Goal: Task Accomplishment & Management: Manage account settings

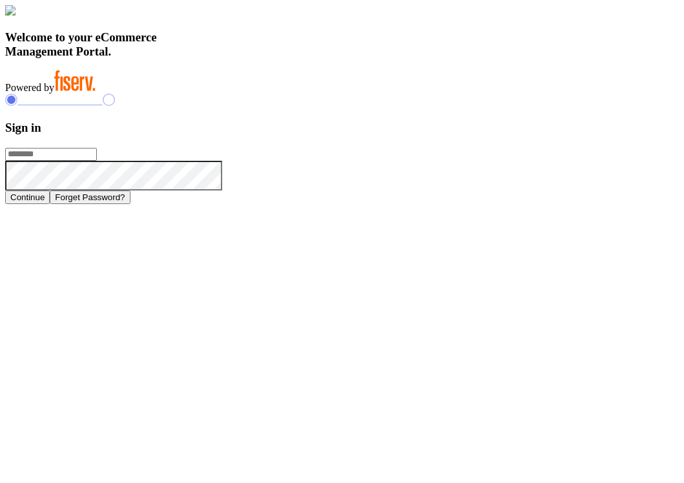
type input "**********"
click at [421, 94] on div "Welcome to your eCommerce Management Portal. Powered by" at bounding box center [342, 49] width 674 height 88
type input "**********"
click at [553, 135] on h3 "Sign in" at bounding box center [342, 128] width 674 height 14
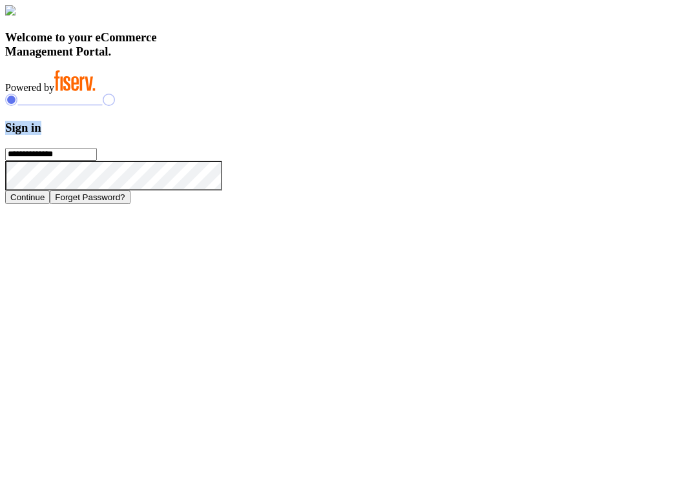
click at [553, 135] on h3 "Sign in" at bounding box center [342, 128] width 674 height 14
click at [465, 135] on h3 "Sign in" at bounding box center [342, 128] width 674 height 14
click at [50, 204] on button "Continue" at bounding box center [27, 198] width 45 height 14
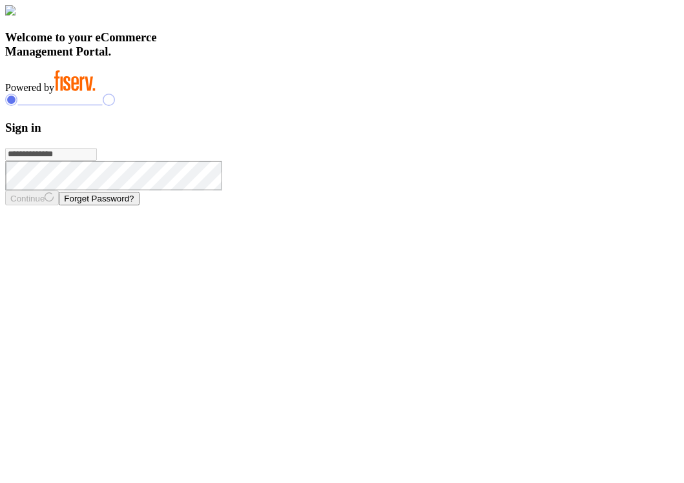
click at [171, 59] on h3 "Welcome to your eCommerce Management Portal." at bounding box center [342, 44] width 674 height 28
click at [194, 59] on h3 "Welcome to your eCommerce Management Portal." at bounding box center [342, 44] width 674 height 28
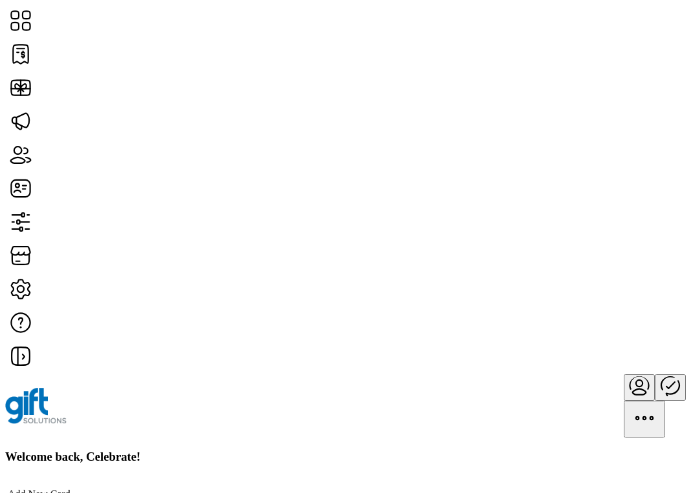
click at [242, 450] on h3 "Welcome back, Celebrate!" at bounding box center [345, 457] width 680 height 14
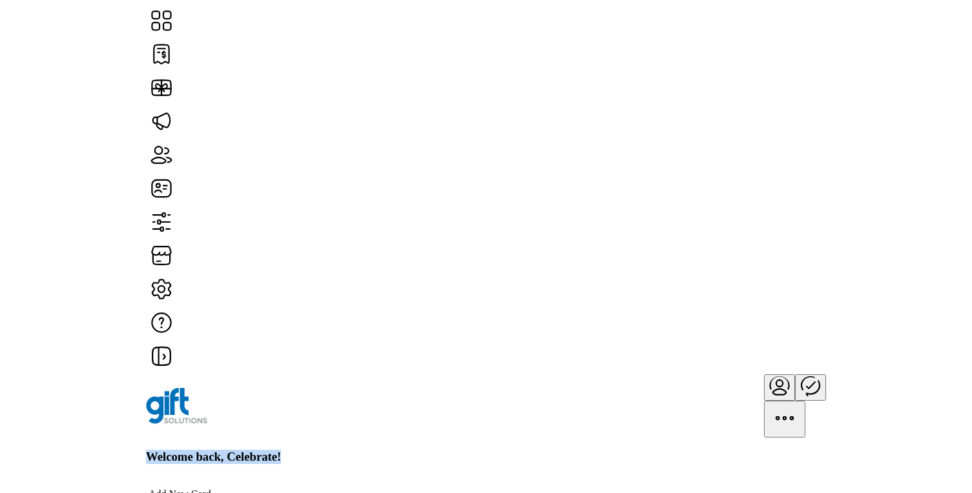
scroll to position [453, 0]
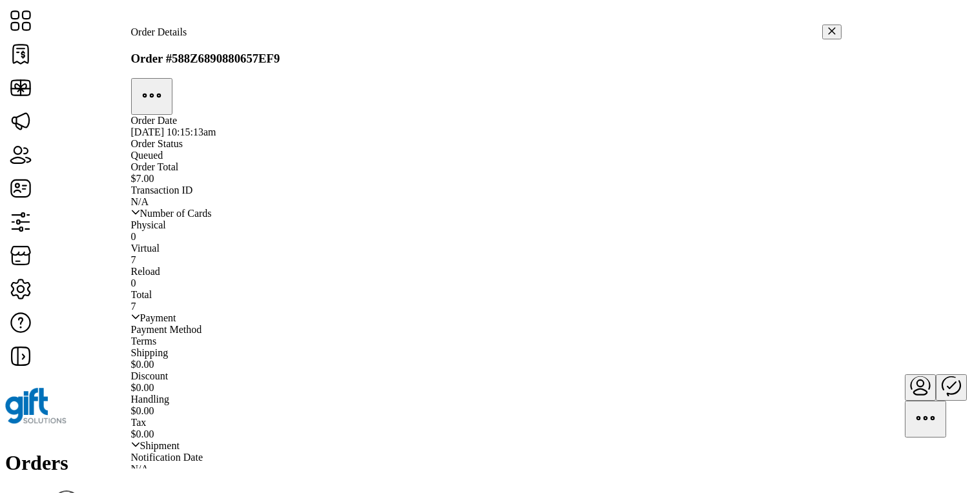
click at [690, 31] on icon "button" at bounding box center [831, 30] width 9 height 9
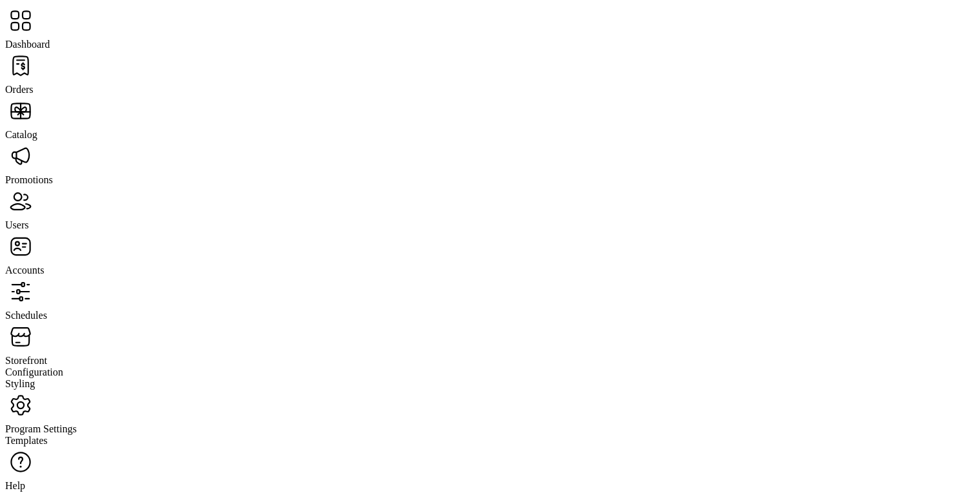
click at [47, 355] on span "Storefront" at bounding box center [26, 360] width 42 height 11
click at [84, 379] on div "Styling" at bounding box center [486, 385] width 962 height 12
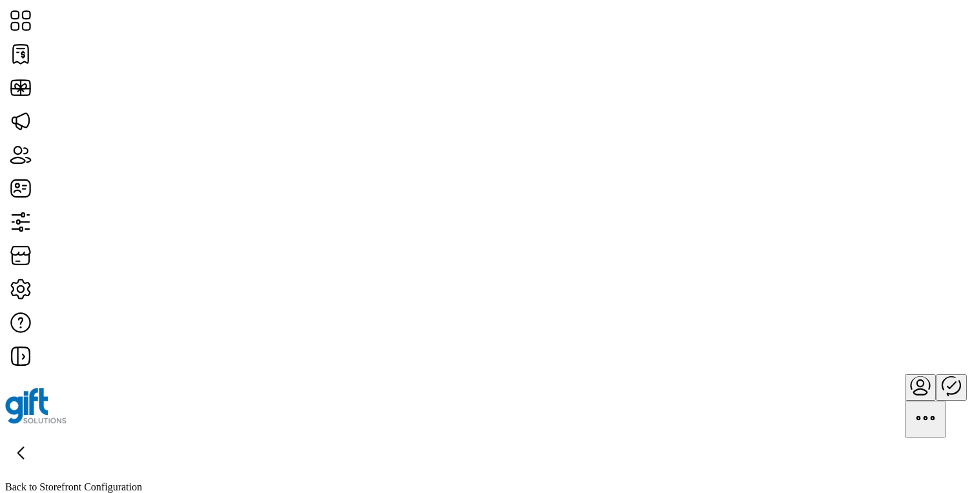
scroll to position [320, 0]
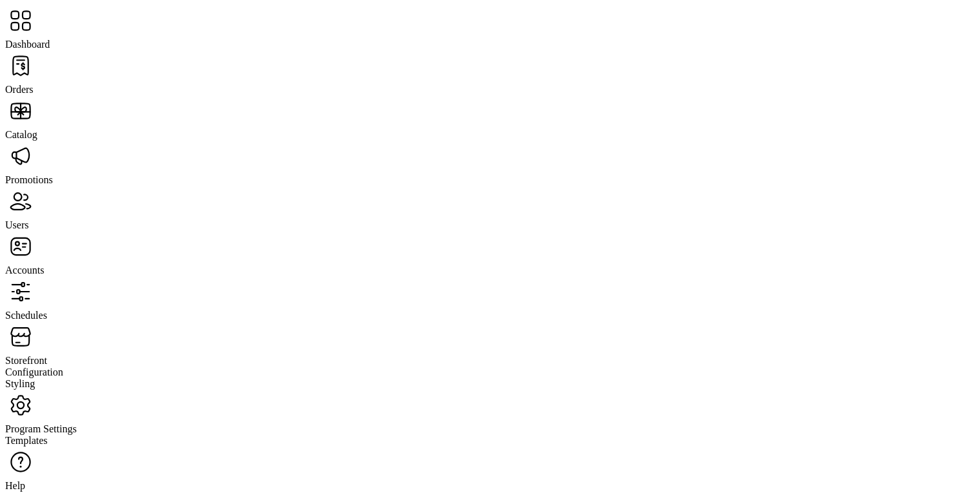
click at [47, 310] on span "Schedules" at bounding box center [26, 315] width 42 height 11
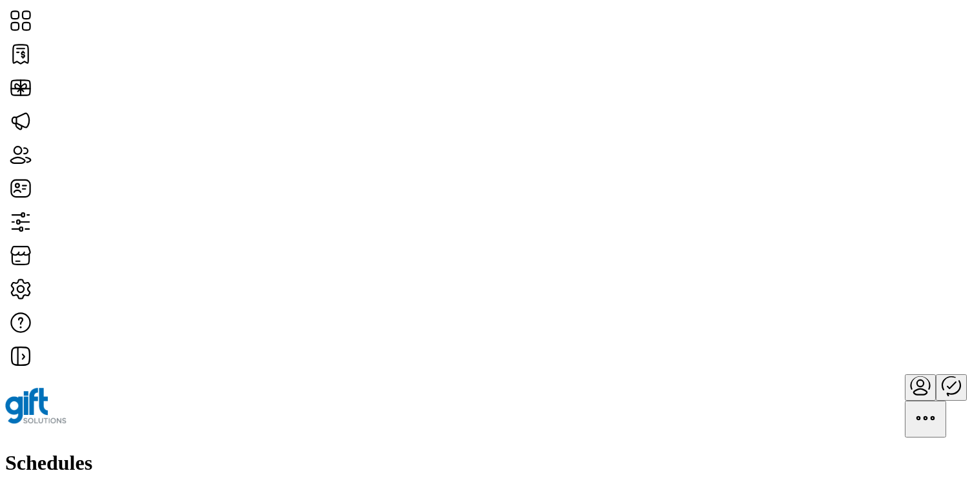
click at [196, 452] on h1 "Schedules" at bounding box center [486, 464] width 962 height 24
click at [420, 452] on div "Schedules Add Schedule" at bounding box center [486, 485] width 962 height 66
click at [521, 253] on span "View Cards" at bounding box center [497, 247] width 48 height 10
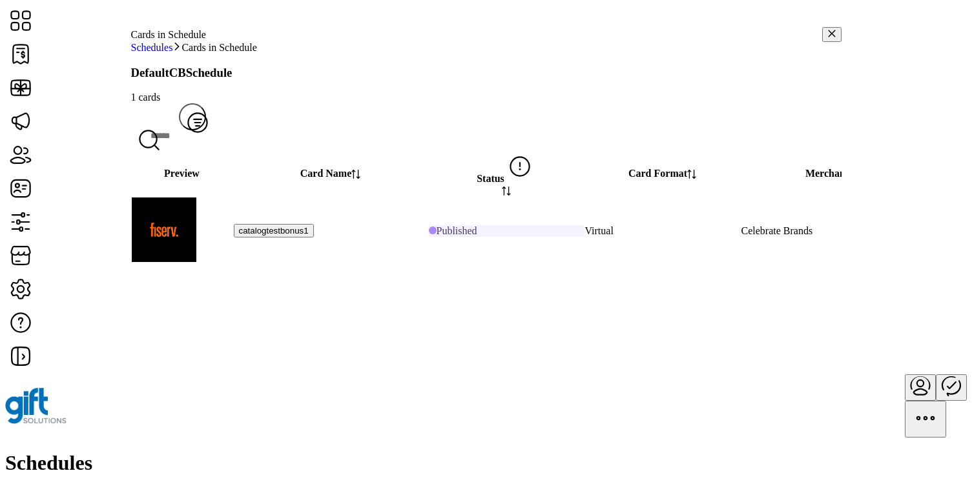
click at [690, 37] on icon "button" at bounding box center [831, 33] width 7 height 7
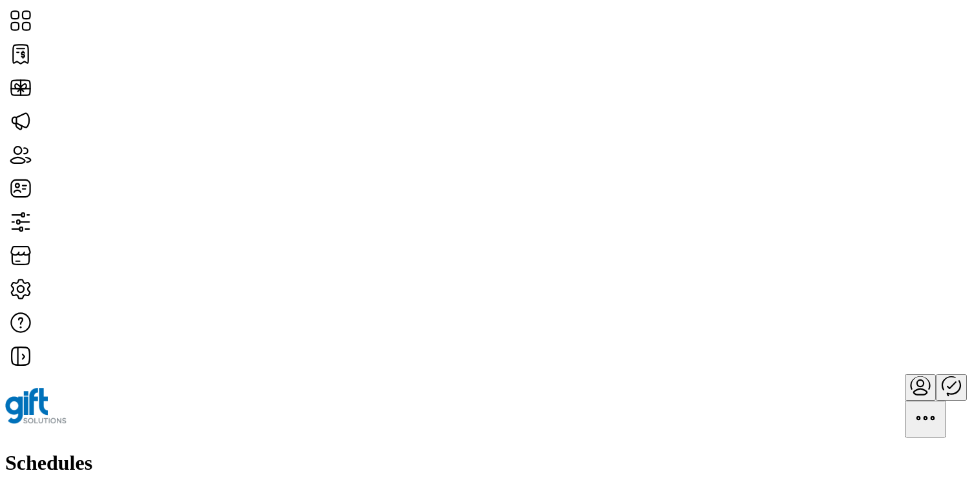
click at [690, 382] on icon "Publisher Panel" at bounding box center [952, 385] width 8 height 6
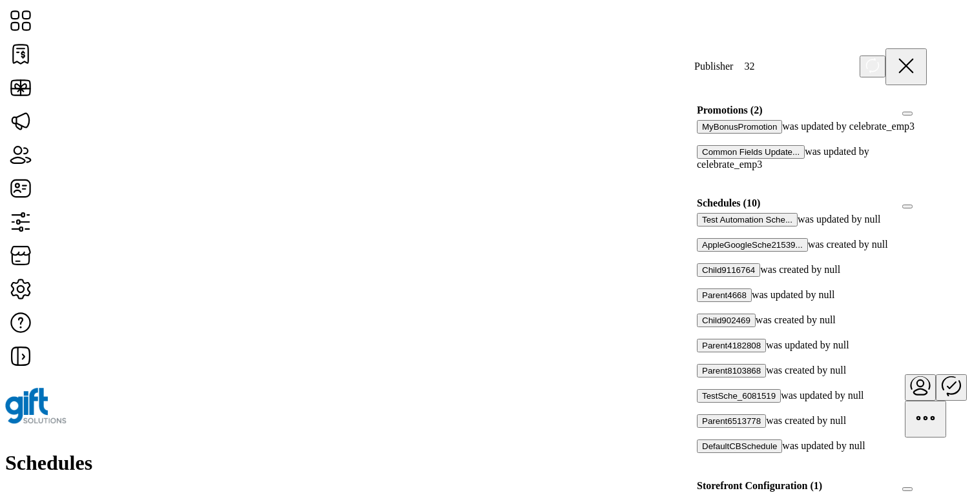
scroll to position [737, 0]
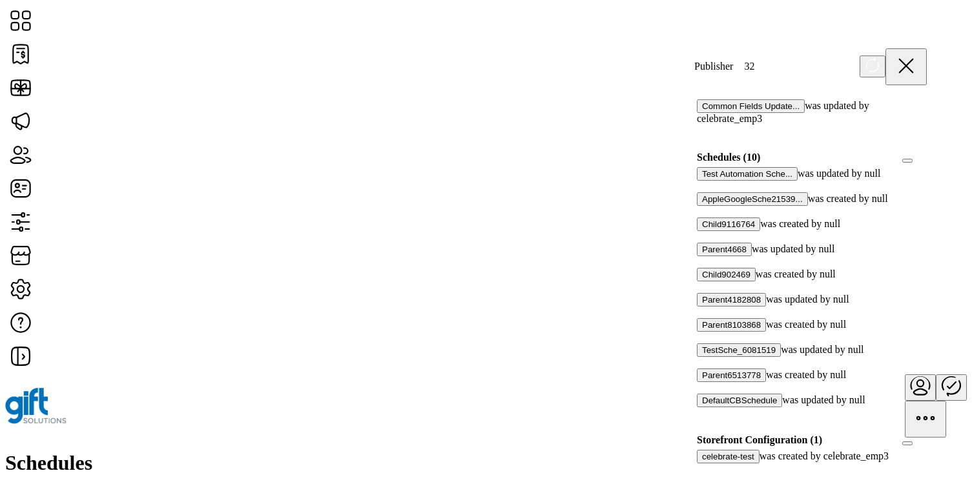
click at [690, 282] on div at bounding box center [701, 288] width 0 height 12
click at [690, 256] on div at bounding box center [701, 262] width 0 height 12
click at [690, 231] on div at bounding box center [701, 237] width 0 height 12
click at [690, 206] on div at bounding box center [701, 212] width 0 height 12
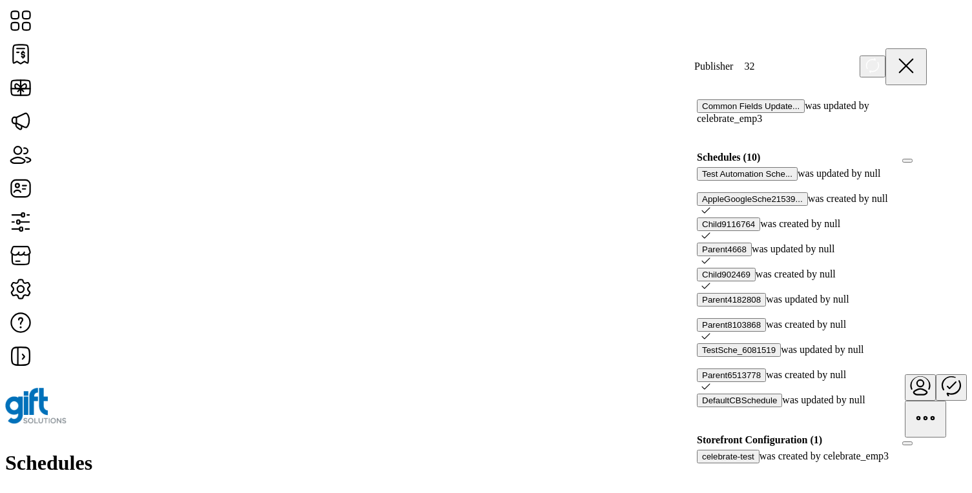
click at [690, 181] on div at bounding box center [701, 187] width 0 height 12
click at [690, 152] on div at bounding box center [927, 158] width 0 height 12
click at [690, 152] on icon at bounding box center [922, 156] width 9 height 9
click at [690, 152] on div at bounding box center [927, 158] width 0 height 12
click at [690, 63] on icon at bounding box center [906, 65] width 13 height 13
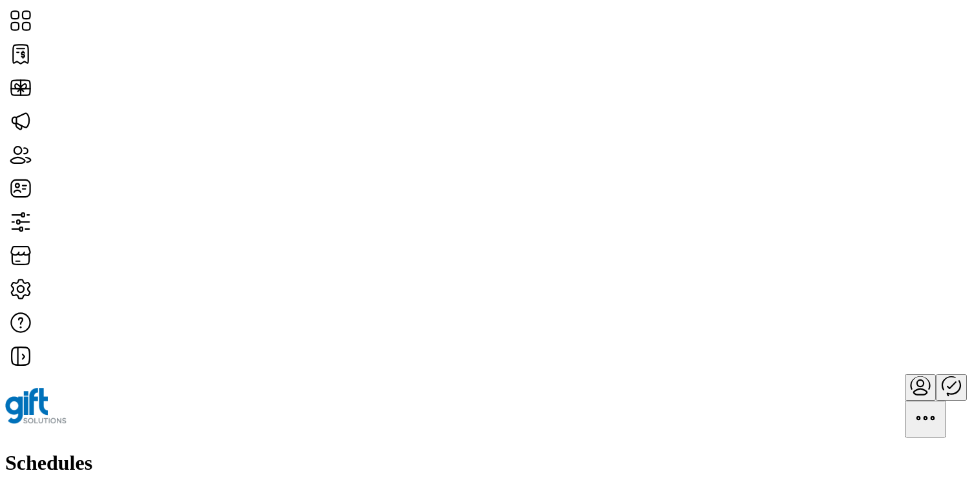
click at [690, 375] on icon "Publisher Panel" at bounding box center [951, 385] width 18 height 21
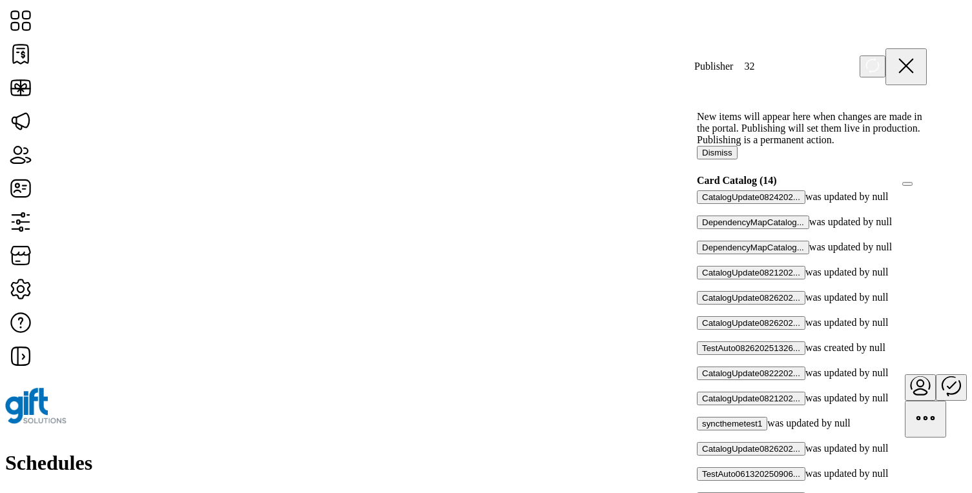
click at [690, 59] on icon at bounding box center [906, 65] width 13 height 13
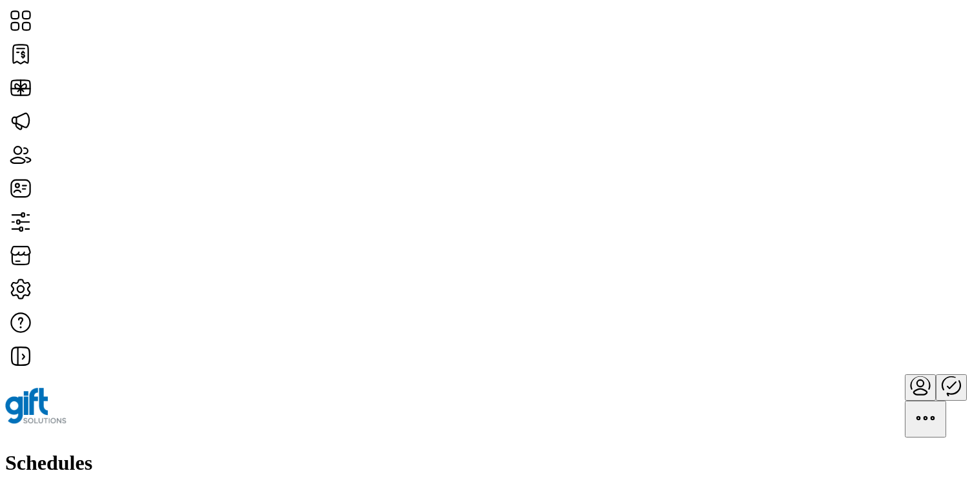
click at [690, 417] on icon "menu" at bounding box center [925, 418] width 3 height 3
click at [690, 376] on icon "menu" at bounding box center [920, 382] width 19 height 13
click at [690, 59] on span "Profile" at bounding box center [892, 53] width 28 height 10
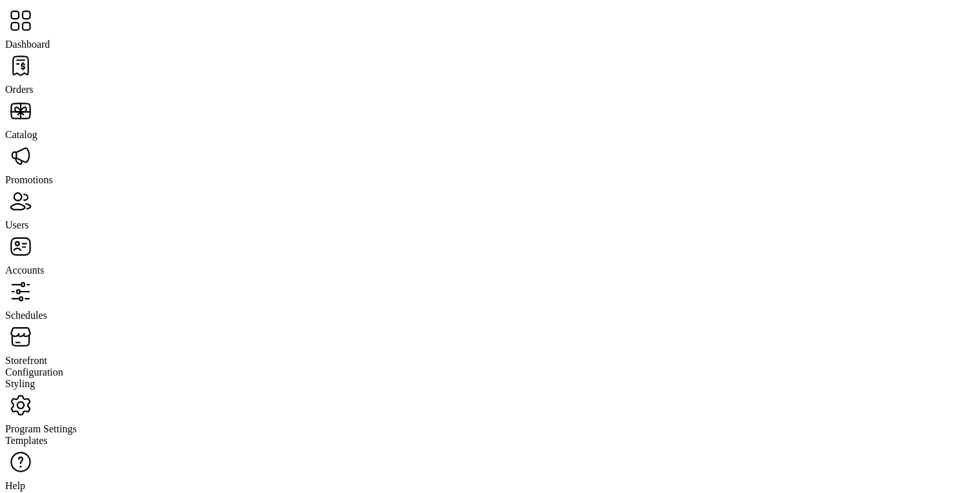
click at [34, 84] on span "Orders" at bounding box center [19, 89] width 28 height 11
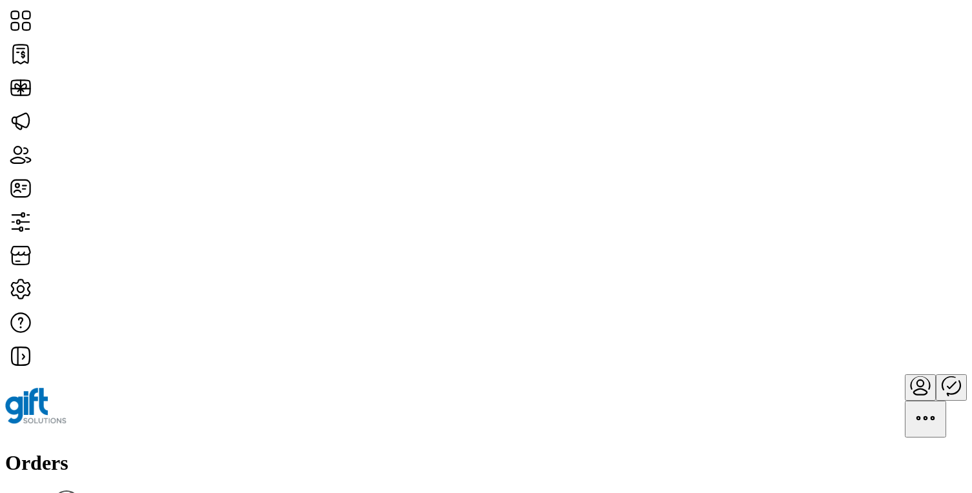
click at [182, 452] on h1 "Orders" at bounding box center [486, 464] width 962 height 24
click at [287, 452] on div "Orders Filter Focused All Orders" at bounding box center [486, 491] width 962 height 78
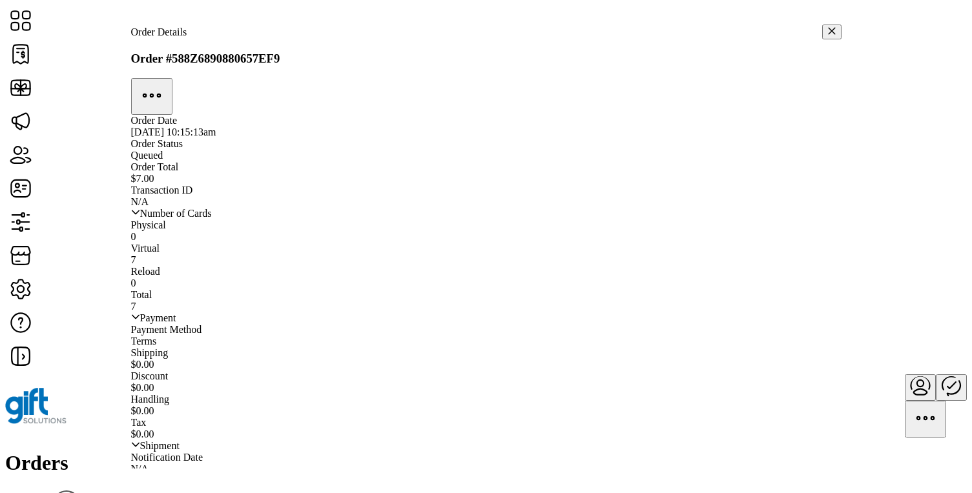
scroll to position [470, 0]
click at [690, 30] on icon "button" at bounding box center [831, 31] width 7 height 7
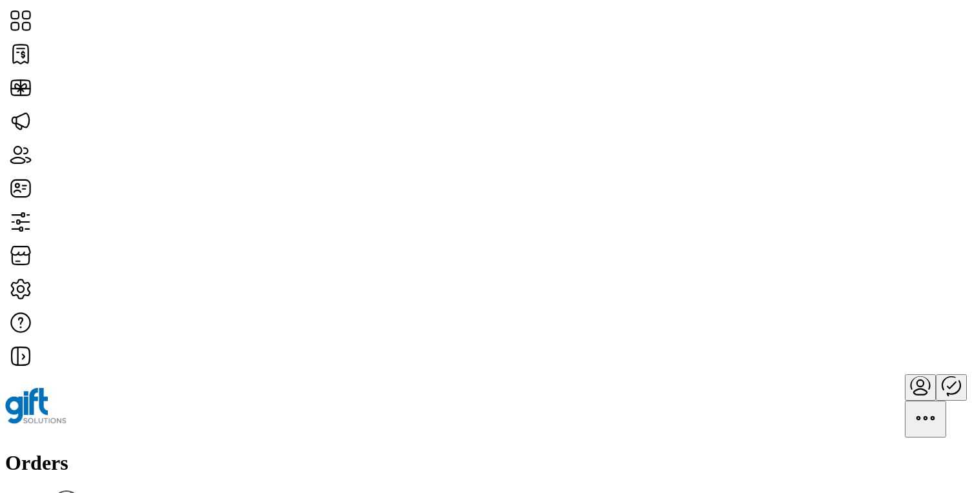
click at [690, 375] on div at bounding box center [486, 406] width 962 height 63
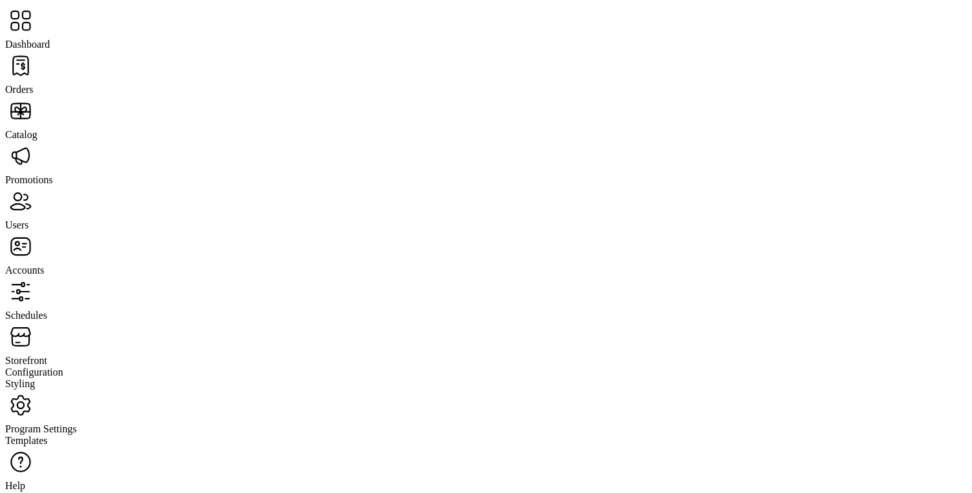
click at [53, 174] on span "Promotions" at bounding box center [29, 179] width 48 height 11
click at [77, 424] on span "Program Settings" at bounding box center [41, 429] width 72 height 11
click at [48, 435] on span "Templates" at bounding box center [26, 440] width 43 height 11
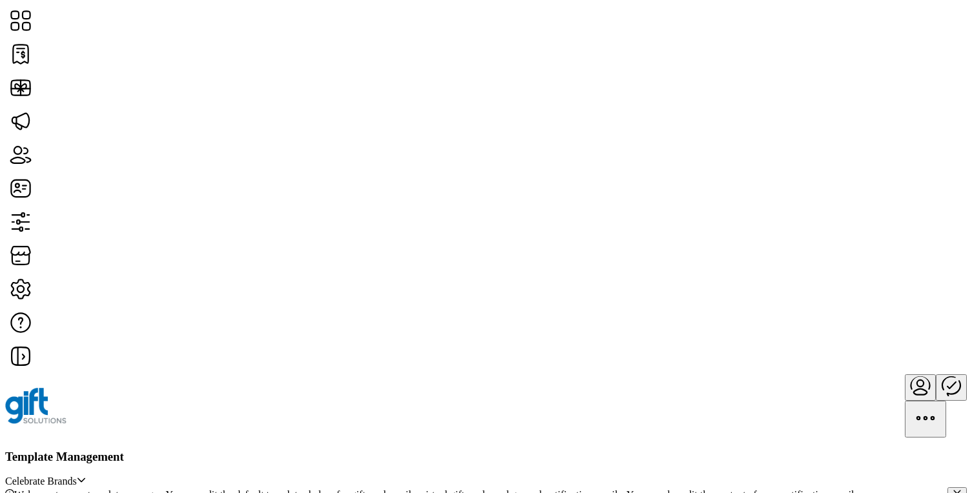
scroll to position [636, 0]
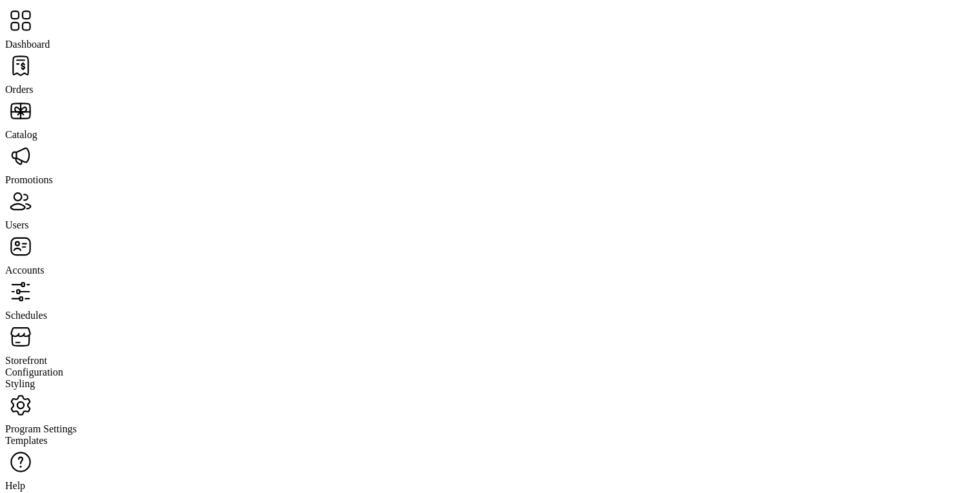
click at [50, 39] on span "Dashboard" at bounding box center [27, 44] width 45 height 11
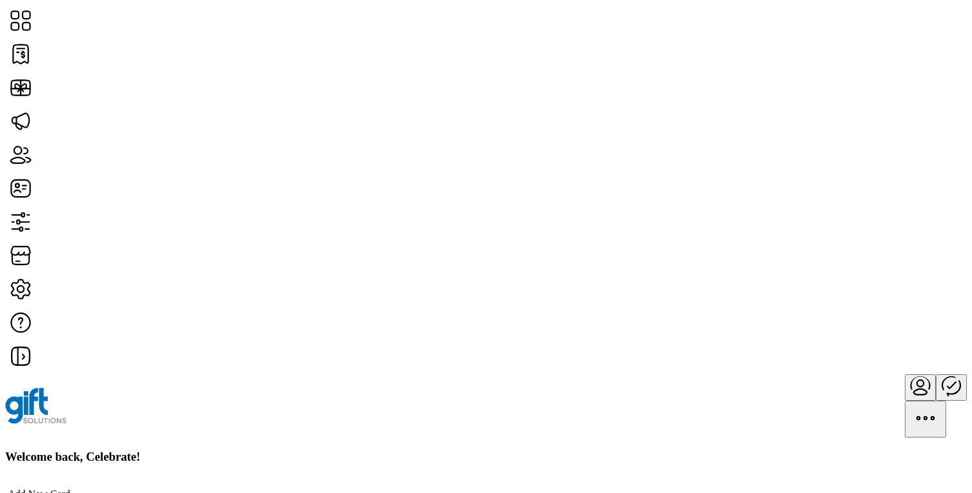
click at [273, 450] on h3 "Welcome back, Celebrate!" at bounding box center [486, 457] width 962 height 14
